Goal: Use online tool/utility: Utilize a website feature to perform a specific function

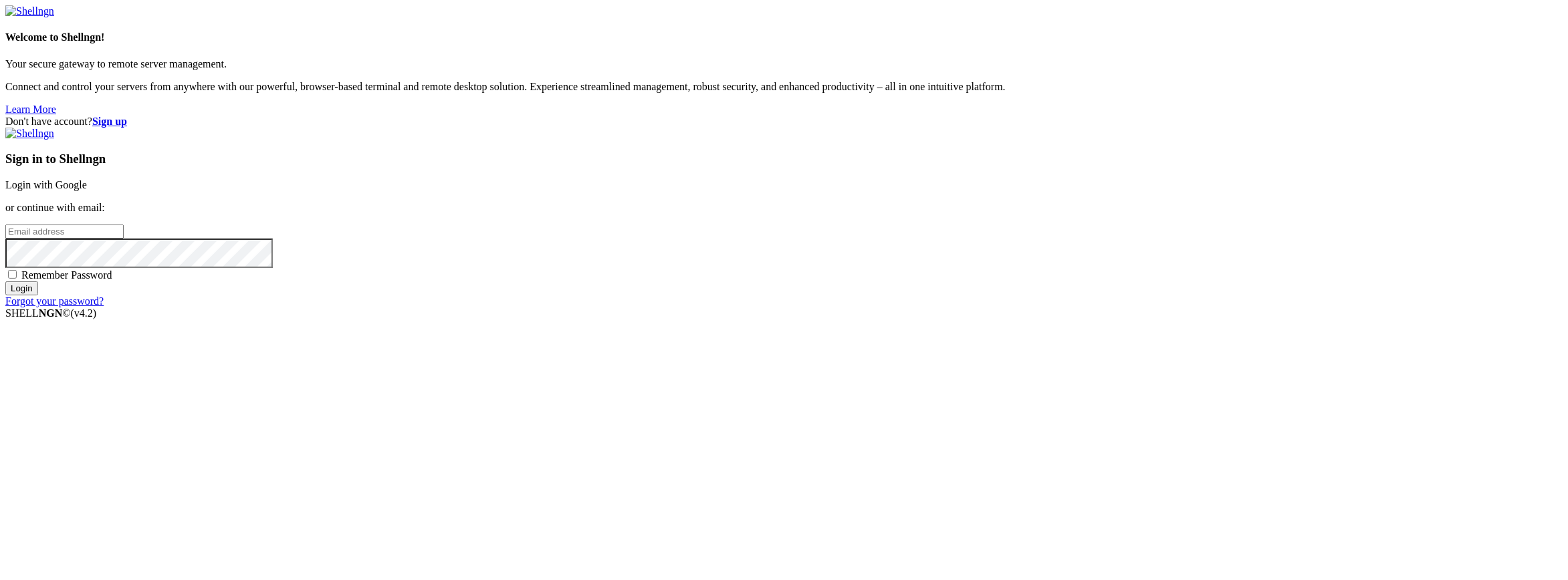
type input "[EMAIL_ADDRESS][DOMAIN_NAME]"
click at [38, 295] on input "Login" at bounding box center [21, 288] width 33 height 14
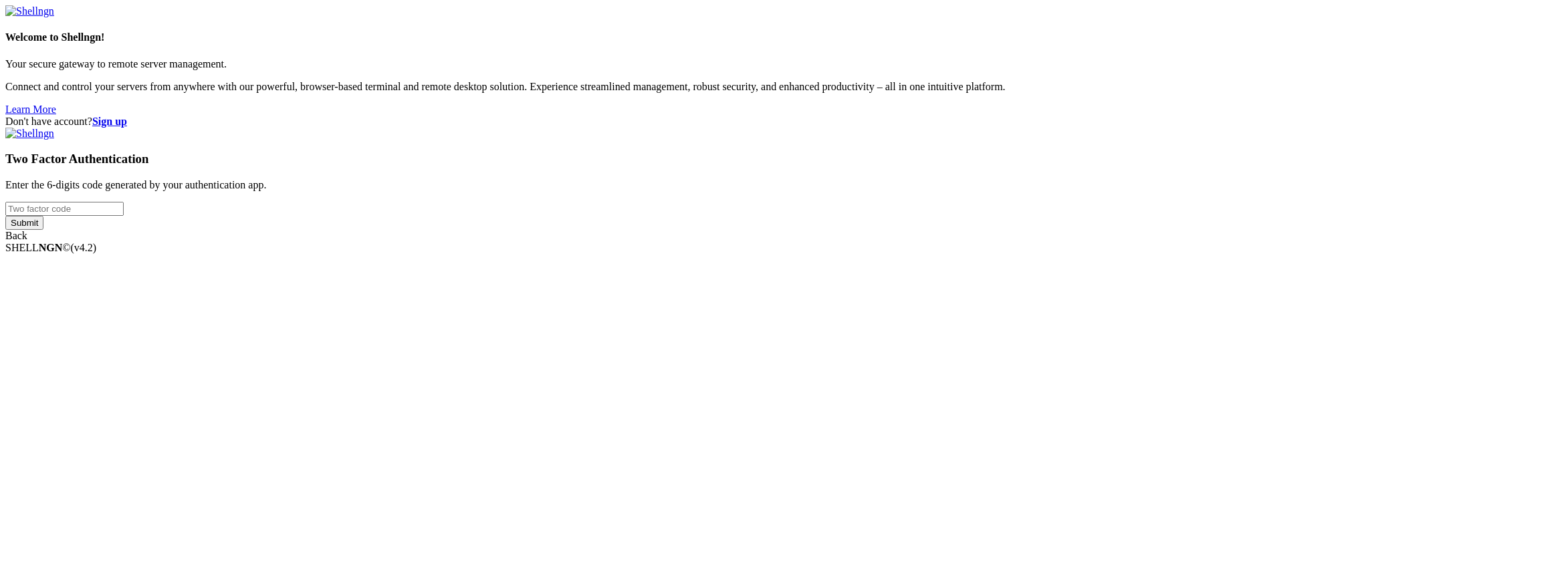
click at [953, 191] on p "Enter the 6-digits code generated by your authentication app." at bounding box center [784, 185] width 1557 height 12
click at [123, 216] on input "number" at bounding box center [64, 209] width 118 height 14
type input "169056"
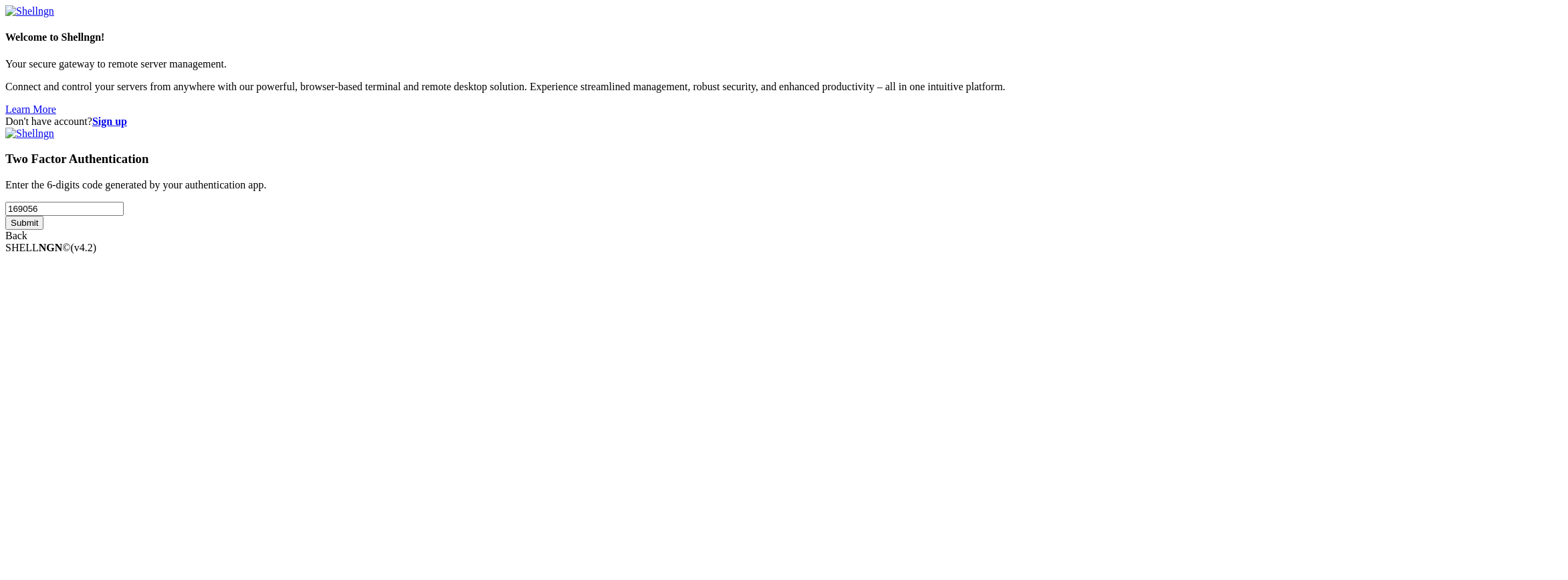
click at [5, 216] on input "Submit" at bounding box center [24, 223] width 38 height 14
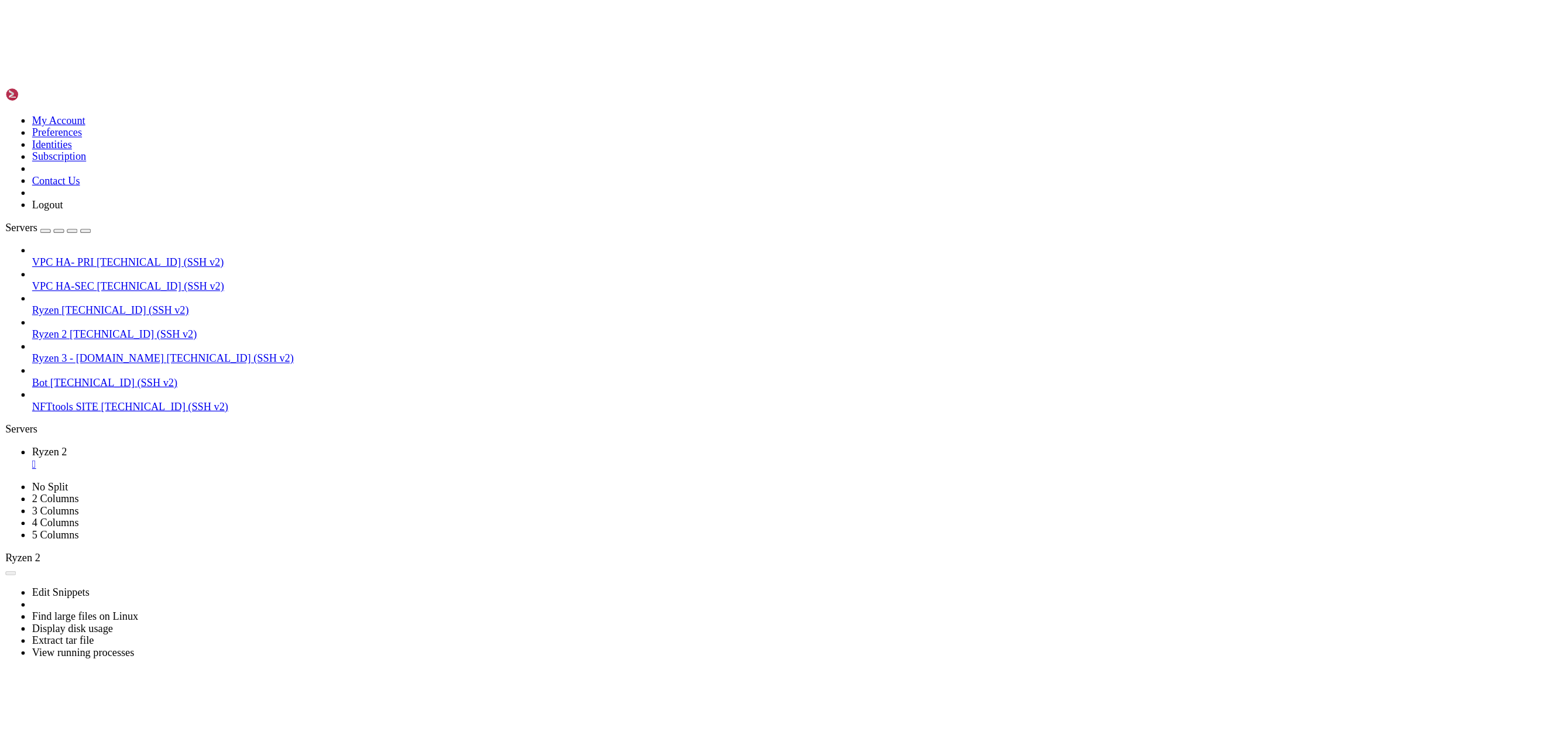
scroll to position [5246, 0]
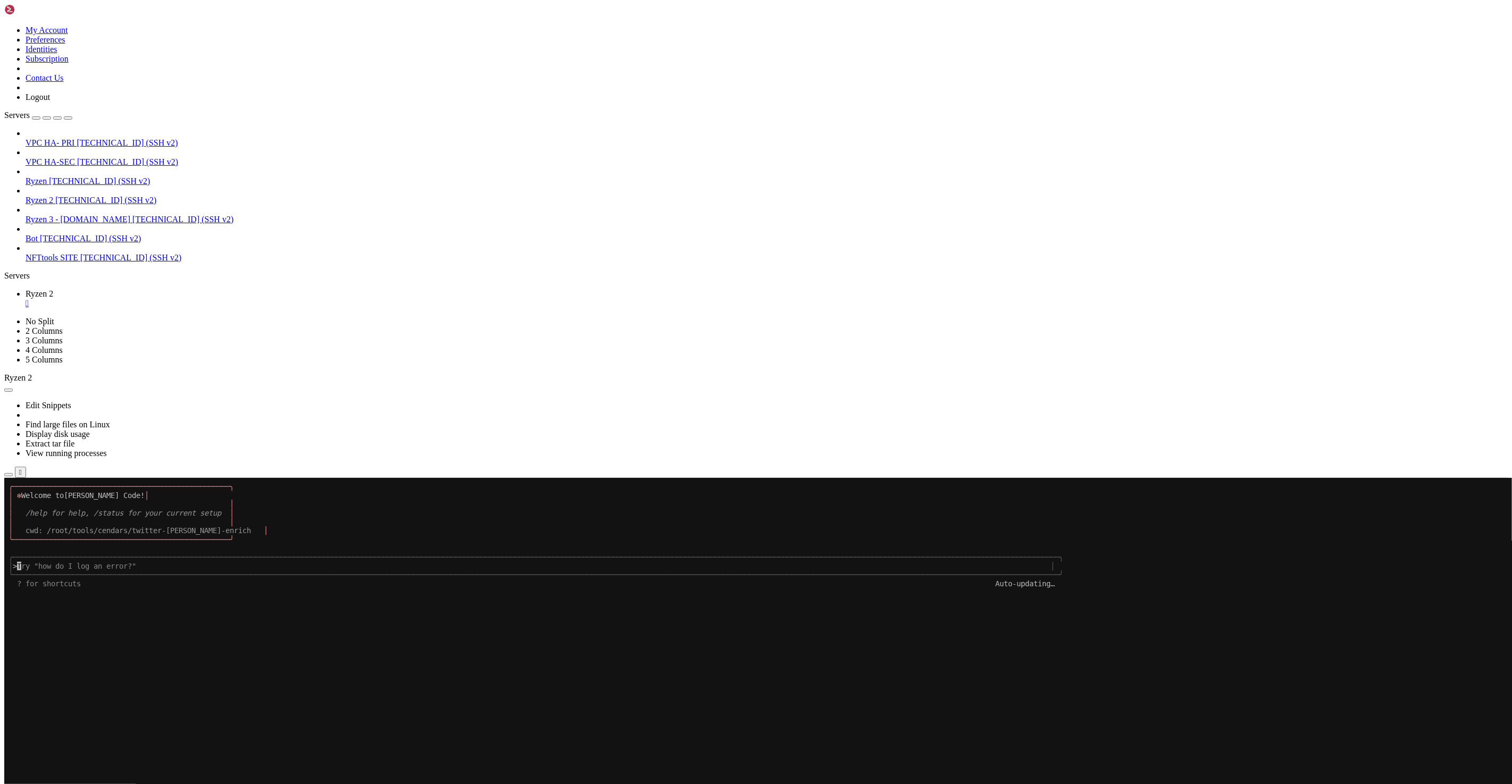
scroll to position [0, 0]
click at [827, 461] on x-row at bounding box center [692, 716] width 1369 height 9
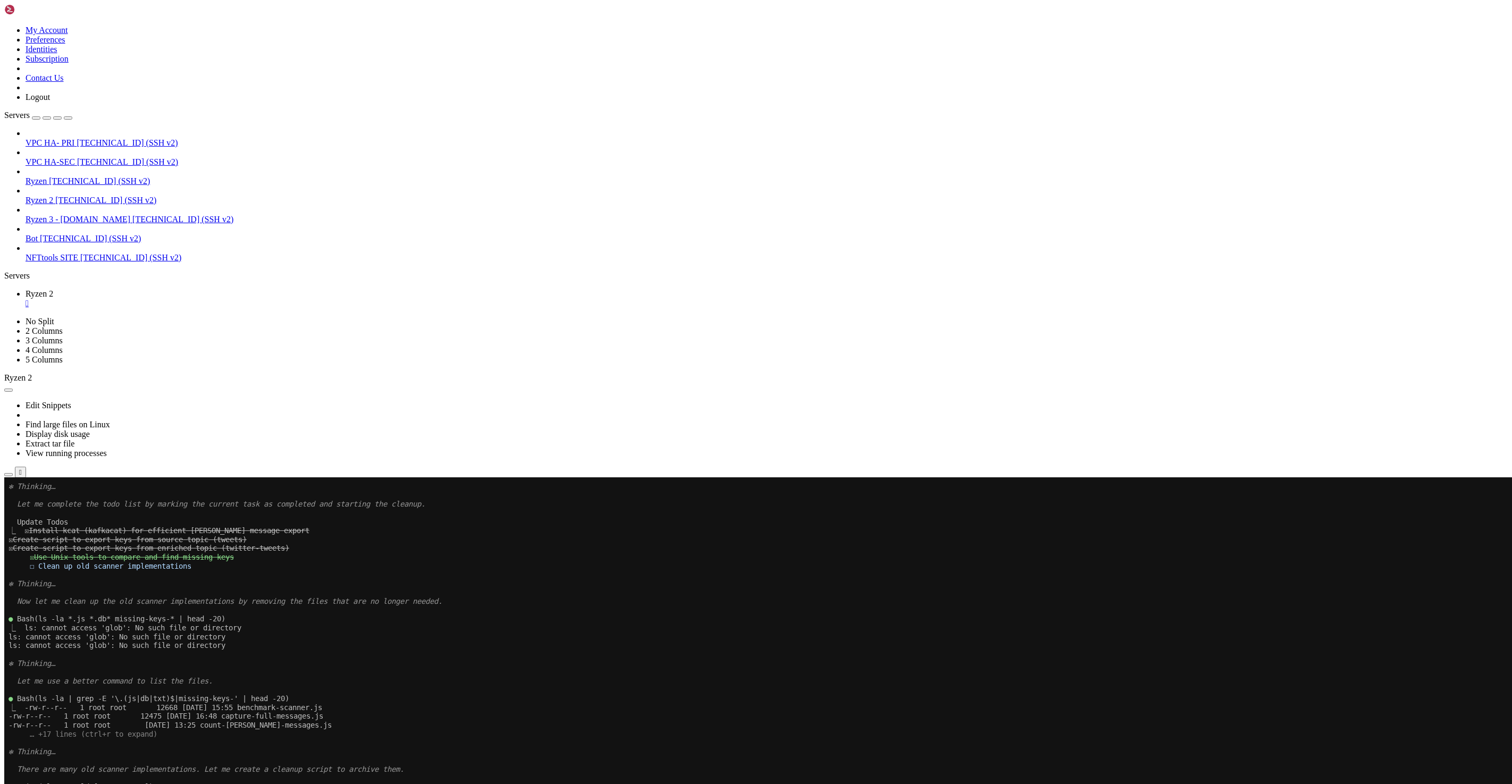
scroll to position [3572, 0]
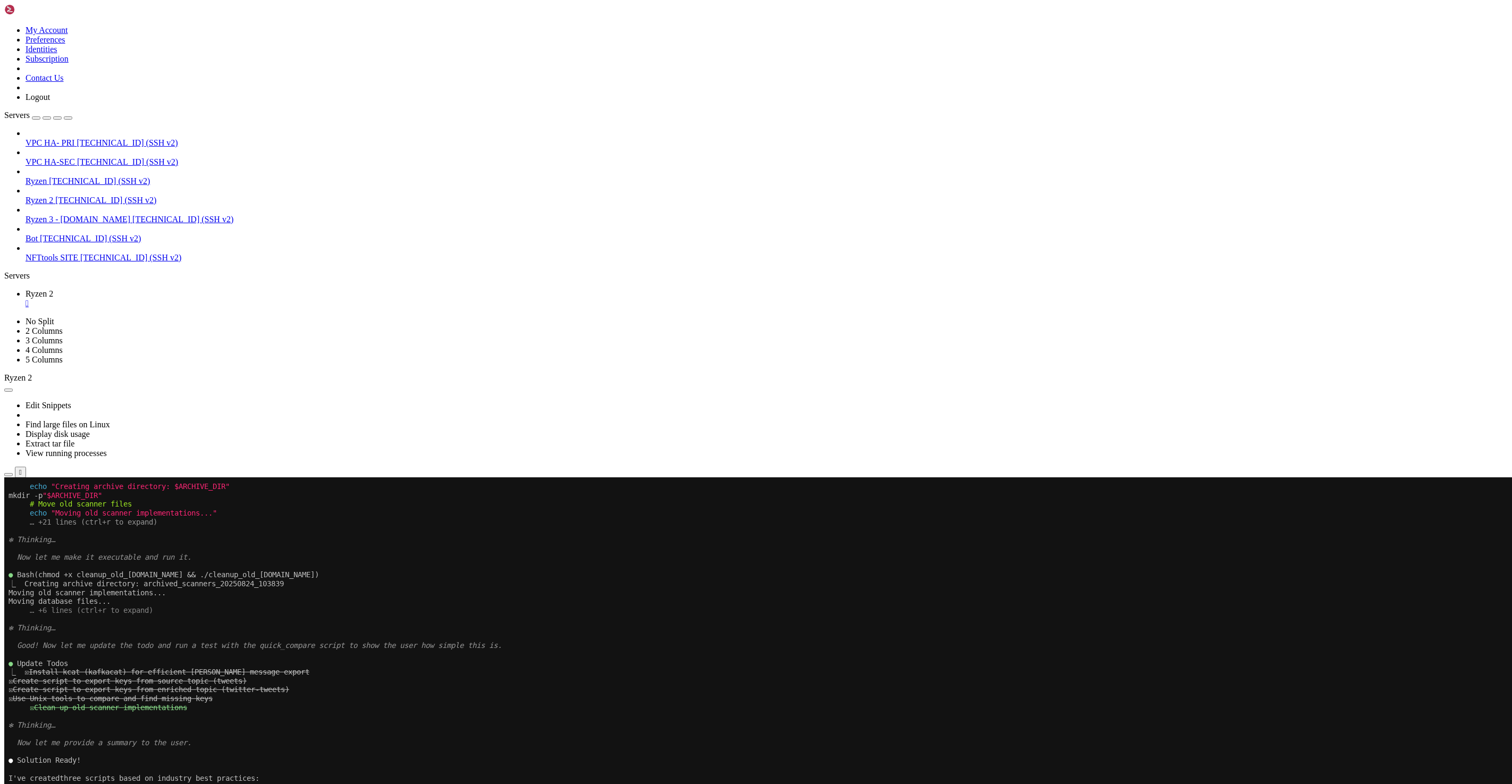
click at [53, 195] on link "Ryzen 2 [TECHNICAL_ID] (SSH v2)" at bounding box center [767, 200] width 1482 height 10
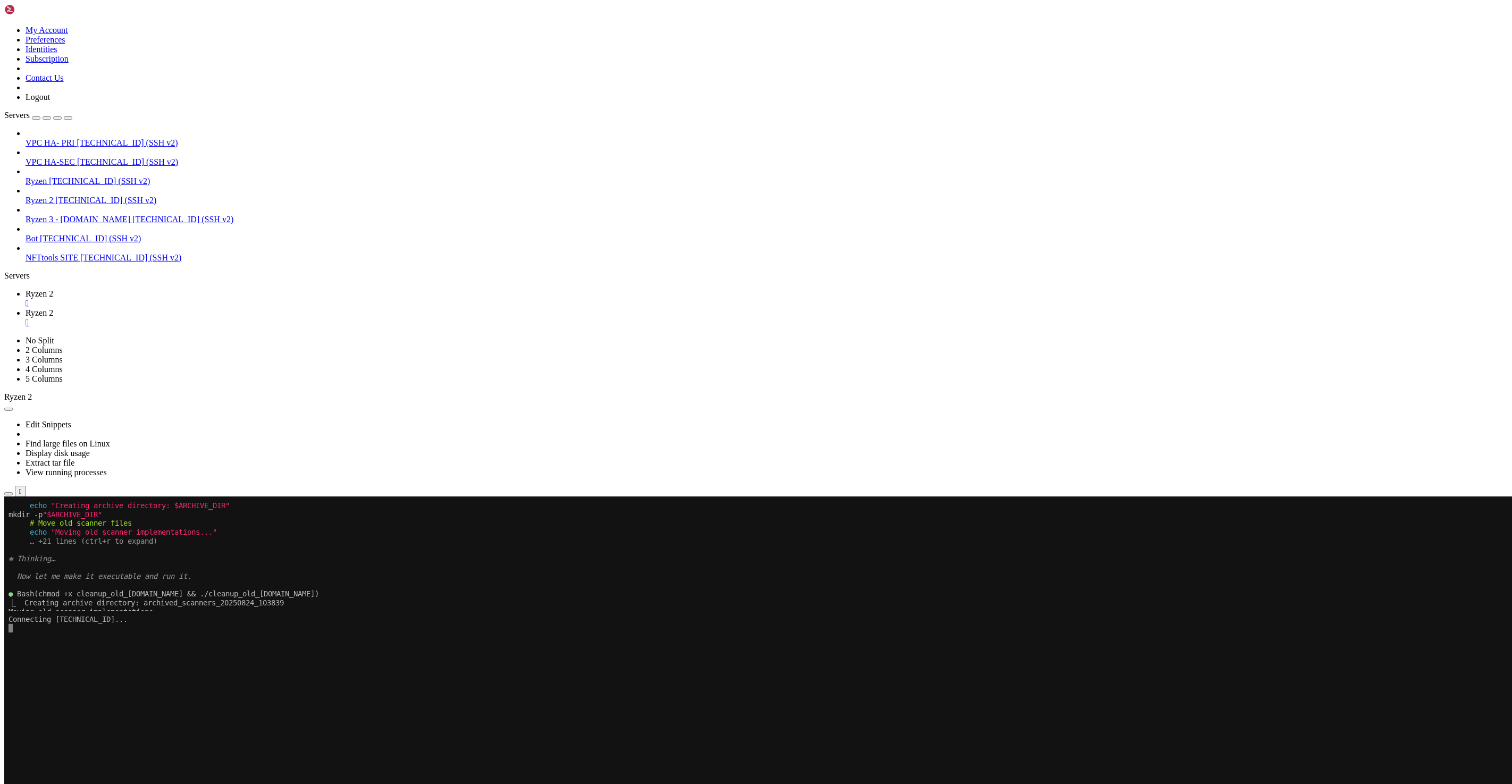
scroll to position [0, 0]
click at [53, 289] on span "Ryzen 2" at bounding box center [39, 294] width 28 height 9
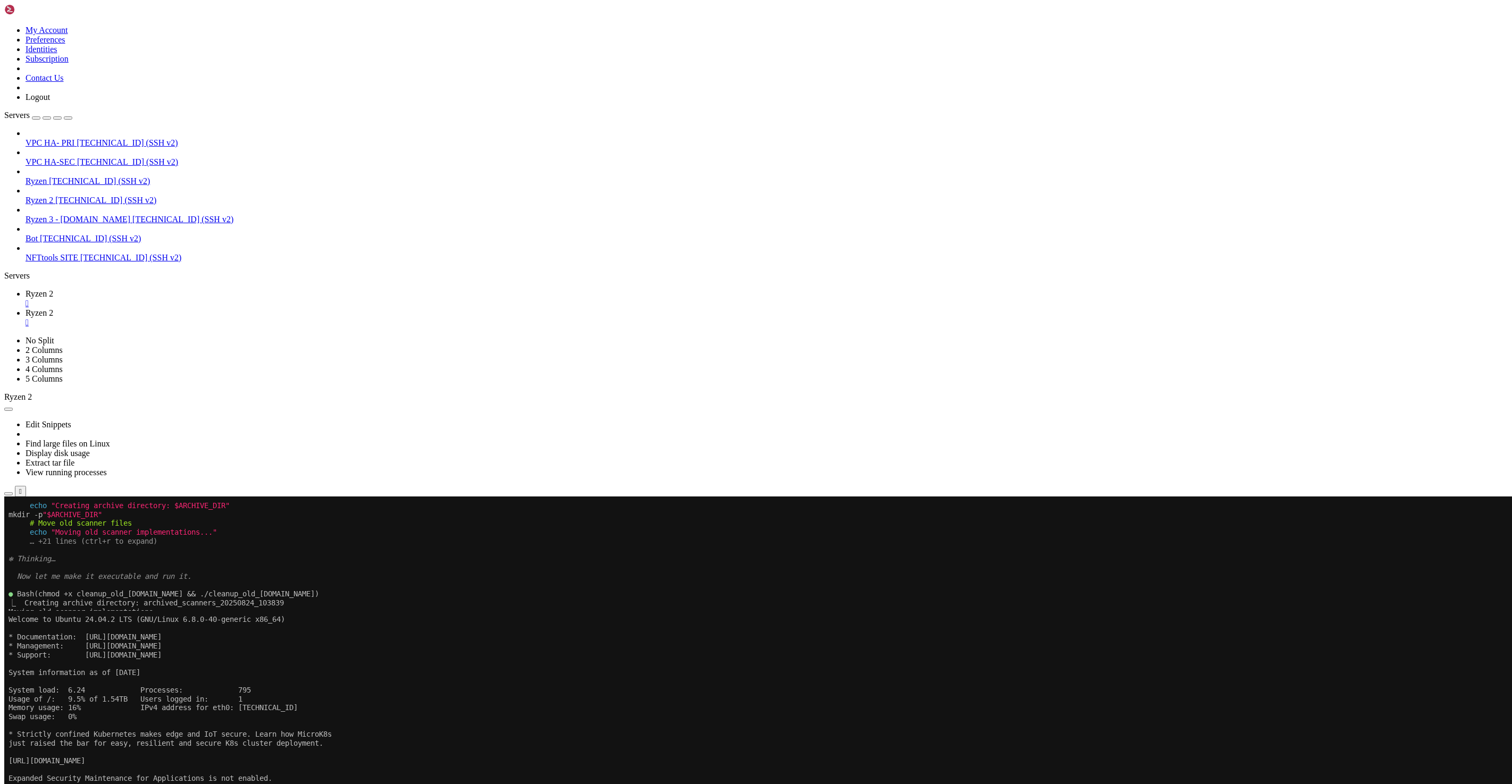
drag, startPoint x: 100, startPoint y: 1000, endPoint x: 18, endPoint y: 1001, distance: 82.0
copy x-row "./quick_[DOMAIN_NAME]"
drag, startPoint x: 227, startPoint y: 12, endPoint x: 179, endPoint y: 37, distance: 54.1
click at [53, 308] on span "Ryzen 2" at bounding box center [39, 313] width 28 height 9
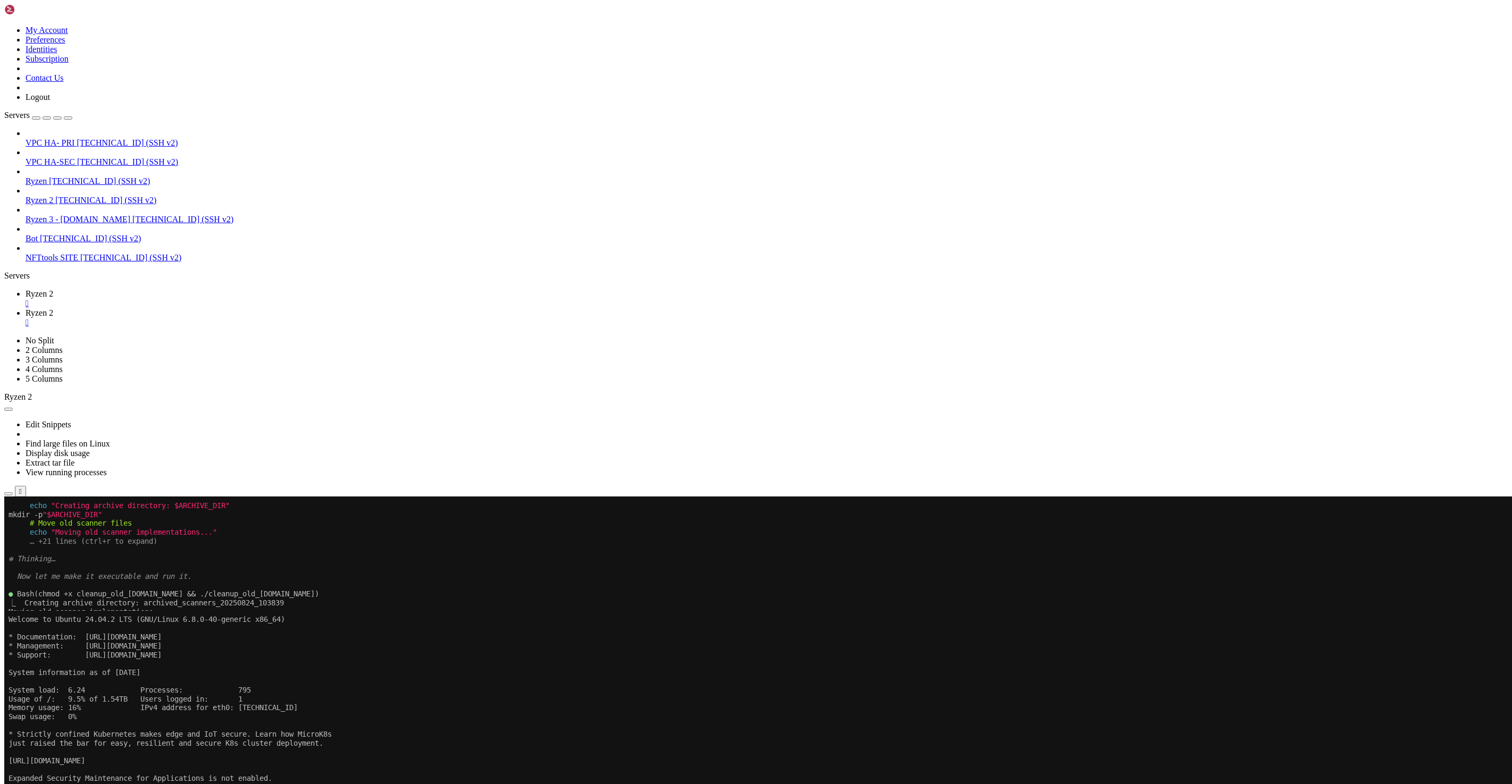
drag, startPoint x: 81, startPoint y: 954, endPoint x: 10, endPoint y: 885, distance: 99.0
copy div "root@qs30123:~/tools/cendars/twitter-[PERSON_NAME]-enrich# ./quick_[DOMAIN_NAME…"
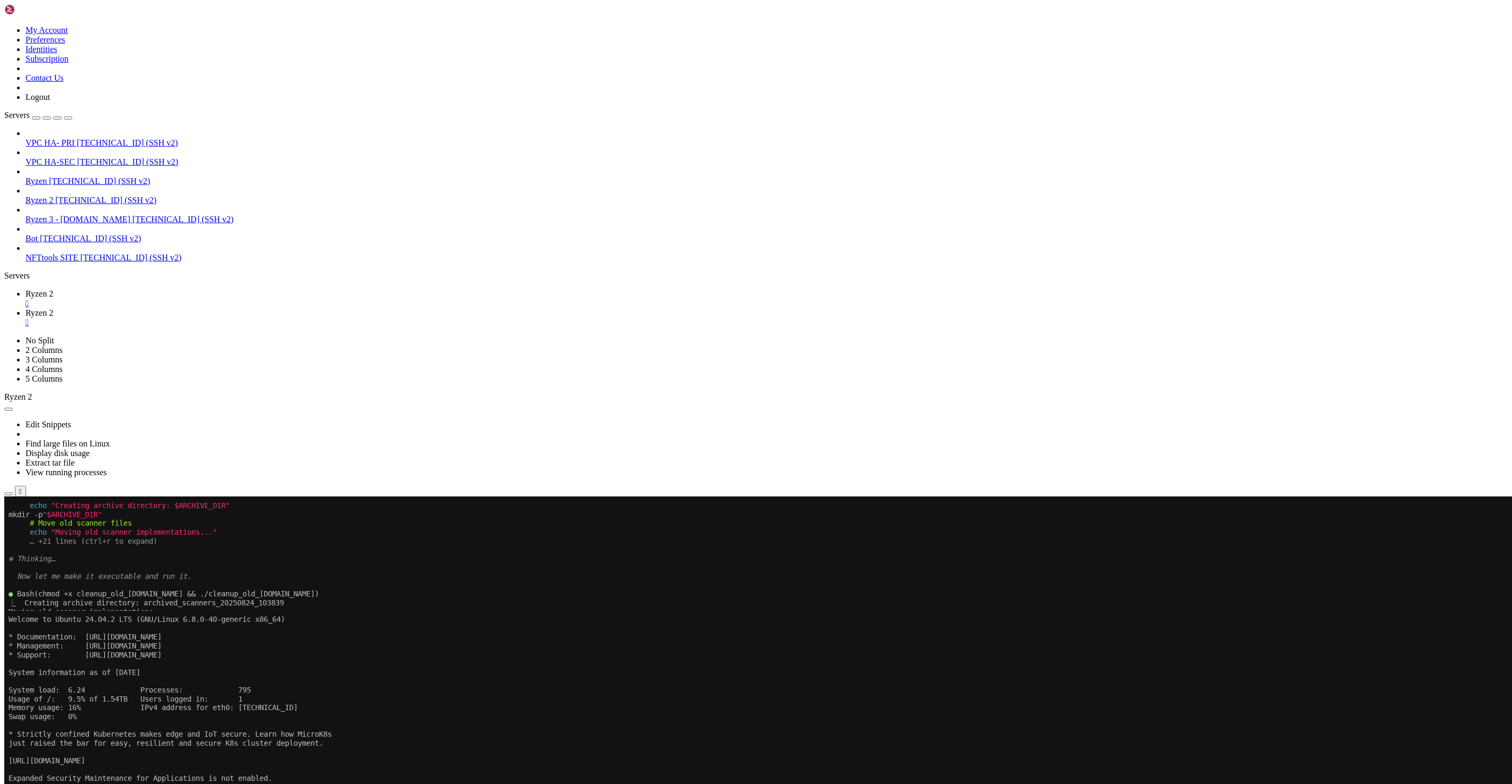
drag, startPoint x: 157, startPoint y: 8, endPoint x: 196, endPoint y: 35, distance: 47.4
click at [53, 289] on span "Ryzen 2" at bounding box center [39, 294] width 28 height 9
click at [496, 461] on x-row at bounding box center [692, 788] width 1369 height 9
click at [25, 308] on icon at bounding box center [25, 313] width 0 height 9
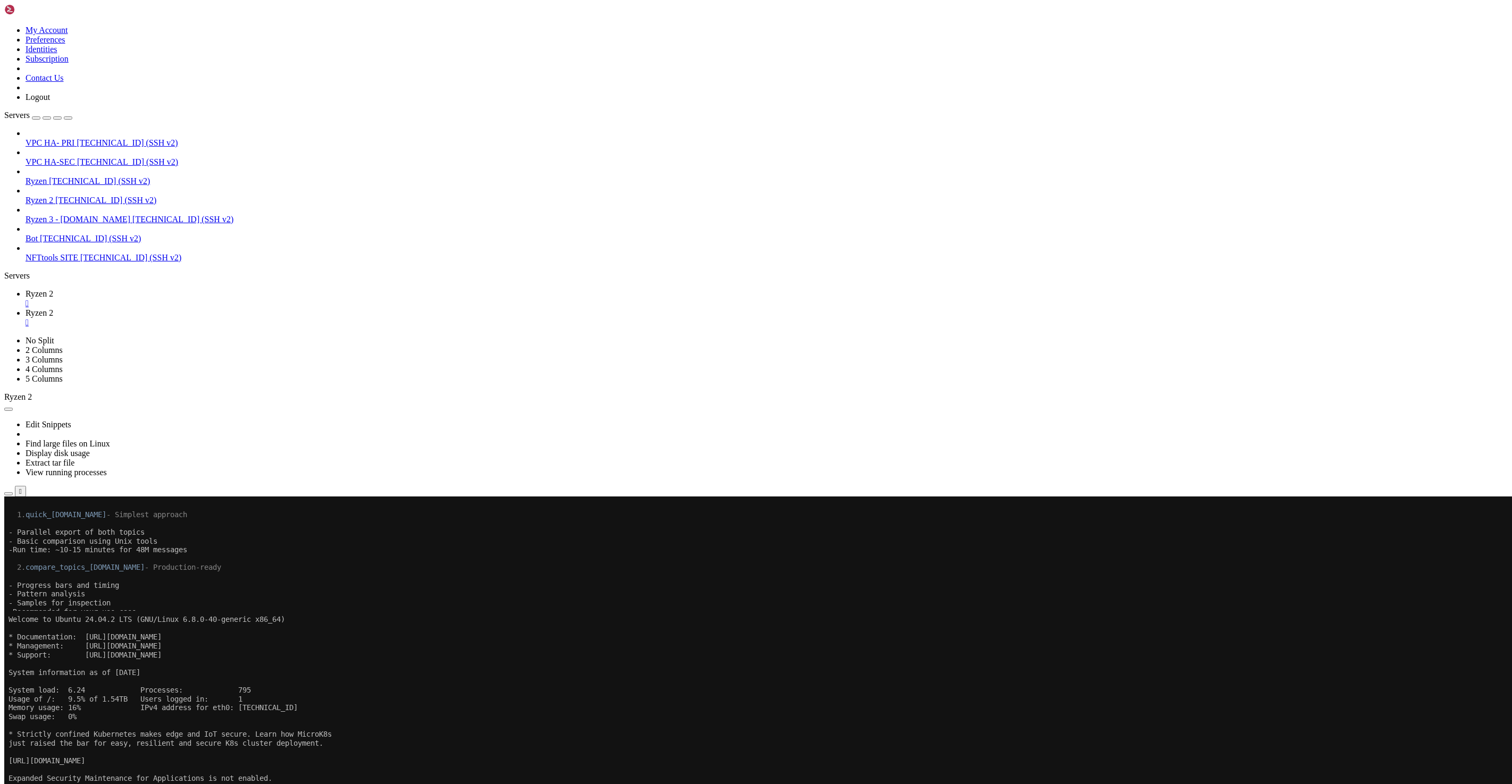
click at [291, 461] on x-row at bounding box center [692, 787] width 1369 height 9
drag, startPoint x: 83, startPoint y: 1018, endPoint x: 8, endPoint y: 963, distance: 93.0
copy div "root@qs30123:~/tools/cendars/twitter-[PERSON_NAME]-enrich# ./quick_[DOMAIN_NAME…"
click at [53, 289] on span "Ryzen 2" at bounding box center [39, 294] width 28 height 9
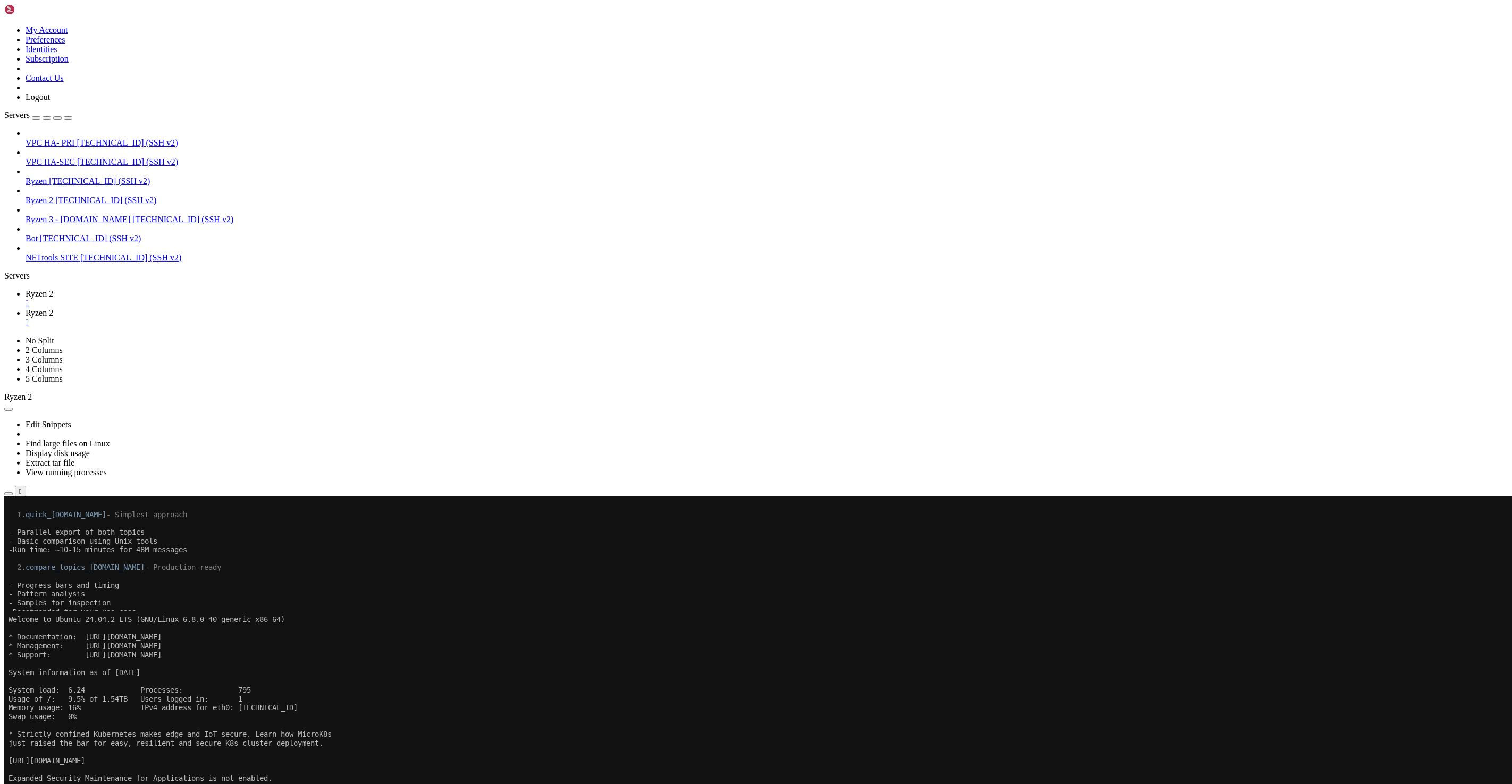
click at [388, 461] on x-row at bounding box center [692, 779] width 1369 height 9
click at [408, 461] on x-row "│ │ -X security.protocol=sasl_ssl \ │ │" at bounding box center [692, 726] width 1369 height 9
drag, startPoint x: 80, startPoint y: 611, endPoint x: 184, endPoint y: 612, distance: 104.0
click at [184, 461] on span "Bash(chmod +x compare_with_[DOMAIN_NAME])" at bounding box center [104, 611] width 174 height 8
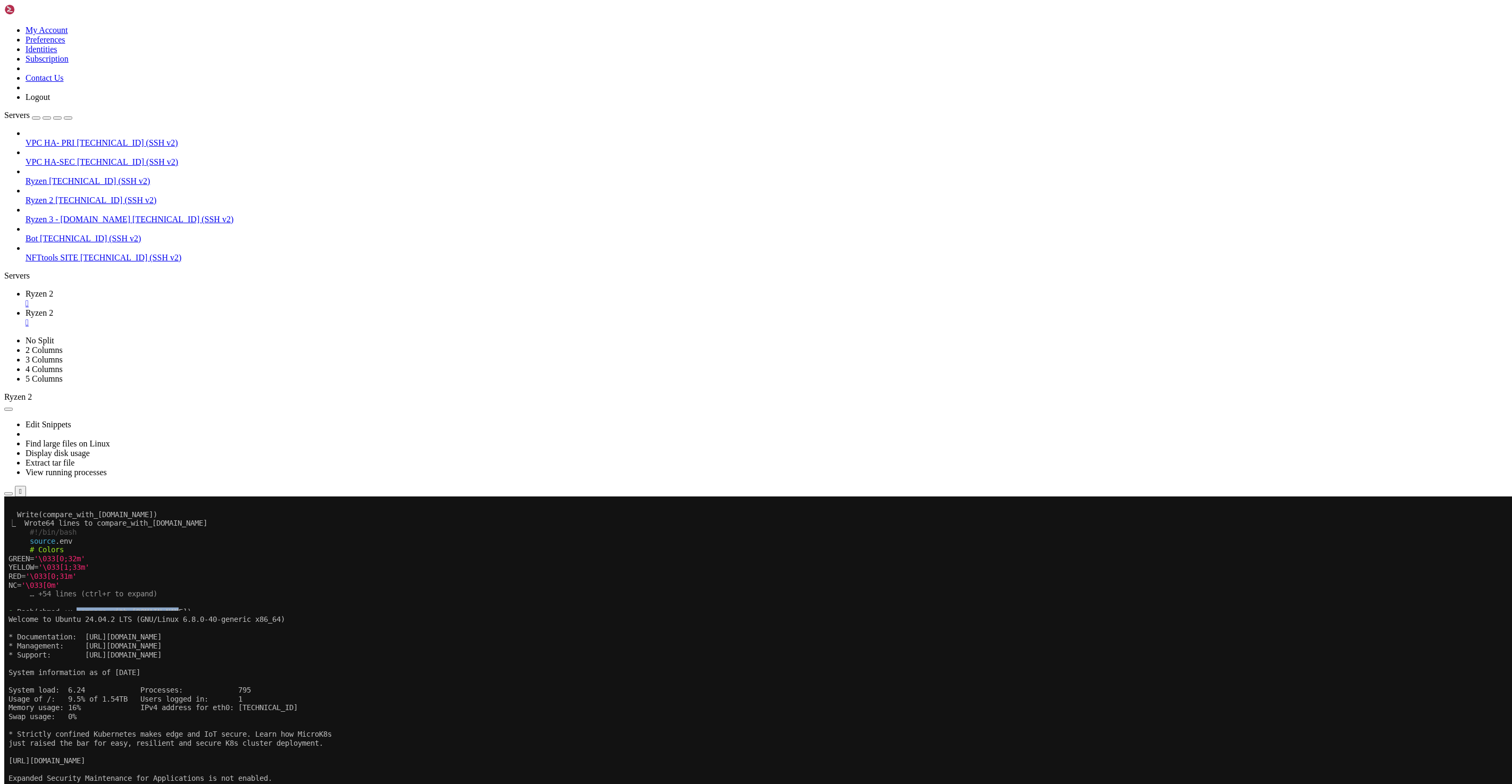
drag, startPoint x: 187, startPoint y: 611, endPoint x: 82, endPoint y: 611, distance: 105.0
click at [82, 461] on span "Bash(chmod +x compare_with_[DOMAIN_NAME])" at bounding box center [104, 611] width 174 height 8
copy span "compare_with_[DOMAIN_NAME]"
drag, startPoint x: 109, startPoint y: 709, endPoint x: 26, endPoint y: 709, distance: 83.0
click at [26, 461] on x-row "│ ./quick_[DOMAIN_NAME] │" at bounding box center [692, 708] width 1369 height 9
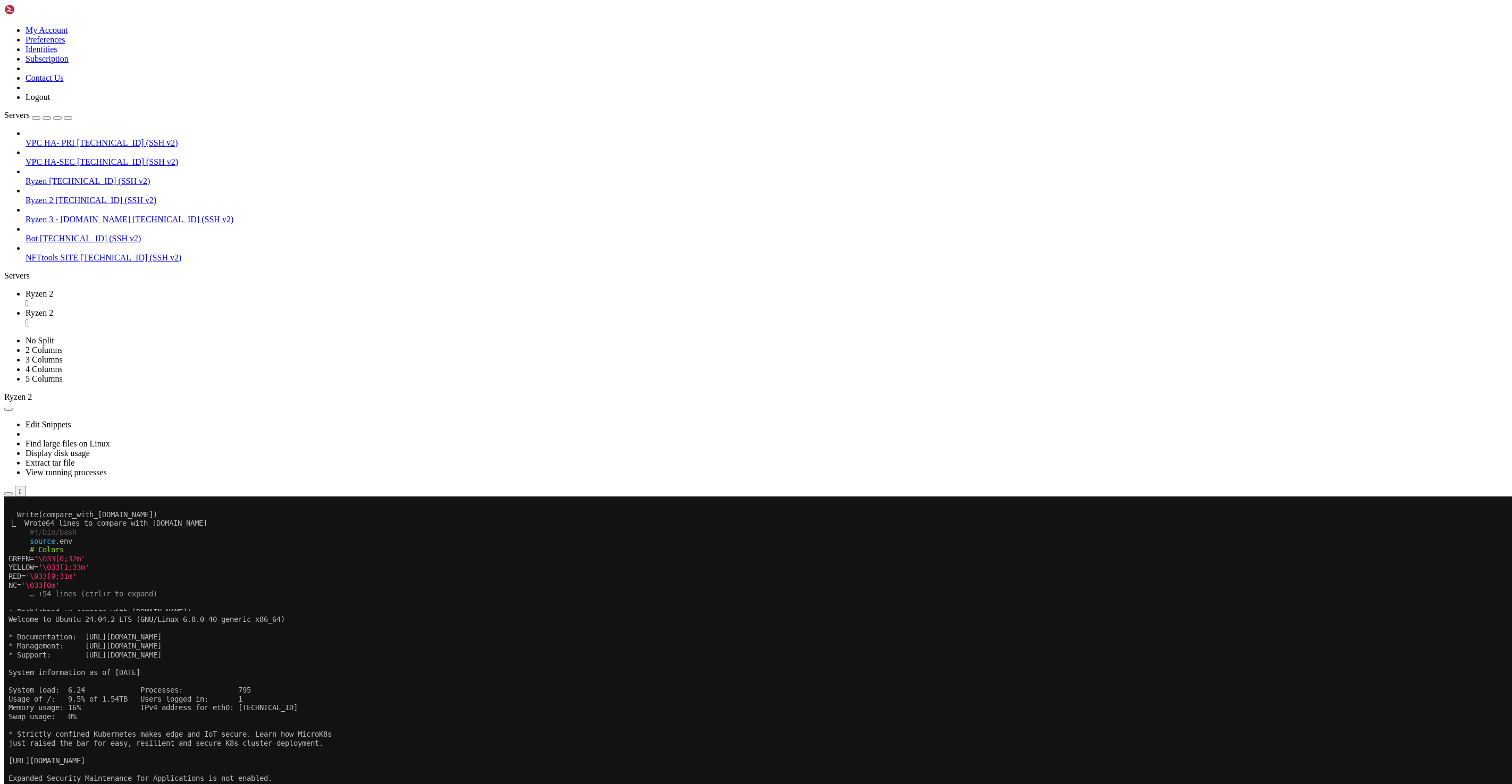
copy x-row "./quick_[DOMAIN_NAME]"
click at [53, 308] on span "Ryzen 2" at bounding box center [39, 313] width 28 height 9
click at [219, 461] on x-row "System information as of [DATE]" at bounding box center [692, 672] width 1369 height 9
